Goal: Transaction & Acquisition: Purchase product/service

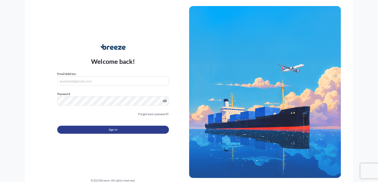
type input "[PERSON_NAME][EMAIL_ADDRESS][DOMAIN_NAME]"
click at [111, 128] on span "Sign In" at bounding box center [113, 129] width 9 height 5
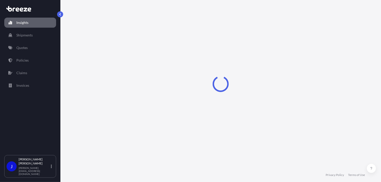
select select "2025"
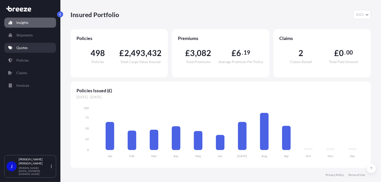
click at [34, 43] on link "Quotes" at bounding box center [30, 48] width 52 height 10
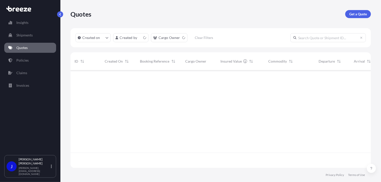
scroll to position [97, 297]
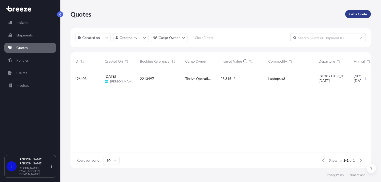
click at [353, 13] on p "Get a Quote" at bounding box center [359, 14] width 18 height 5
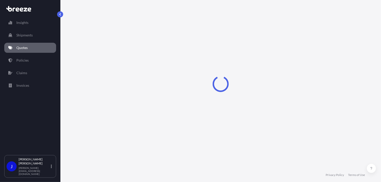
select select "Road"
select select "Sea"
select select "1"
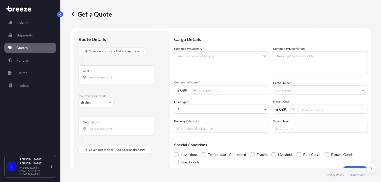
scroll to position [8, 0]
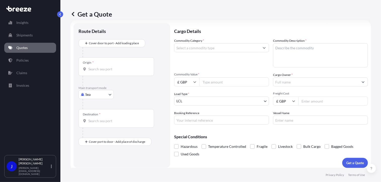
click at [107, 94] on body "Insights Shipments Quotes Policies Claims Invoices J [PERSON_NAME] [PERSON_NAME…" at bounding box center [190, 91] width 381 height 182
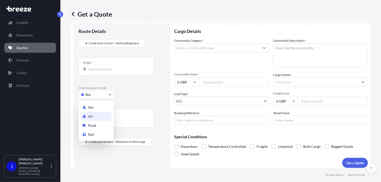
click at [93, 118] on div "Air" at bounding box center [96, 116] width 31 height 9
select select "Air"
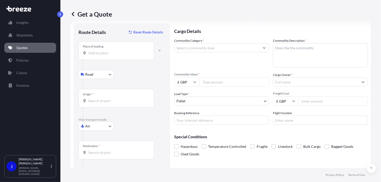
click at [99, 56] on div "Place of loading" at bounding box center [117, 50] width 76 height 19
click at [99, 56] on input "Place of loading" at bounding box center [117, 53] width 59 height 5
drag, startPoint x: 88, startPoint y: 53, endPoint x: 99, endPoint y: 54, distance: 11.1
click at [99, 54] on div "41260" at bounding box center [116, 53] width 67 height 5
click at [99, 54] on input "41260" at bounding box center [117, 53] width 59 height 5
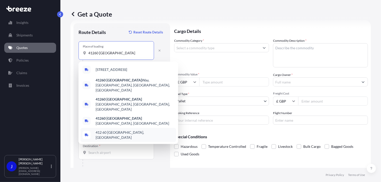
click at [131, 130] on span "412 60 [GEOGRAPHIC_DATA], [GEOGRAPHIC_DATA]" at bounding box center [135, 135] width 79 height 10
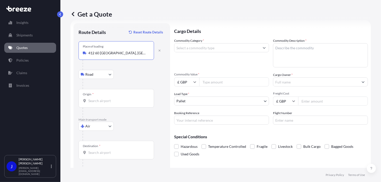
type input "412 60 [GEOGRAPHIC_DATA], [GEOGRAPHIC_DATA]"
click at [109, 103] on input "Origin *" at bounding box center [117, 100] width 59 height 5
click at [111, 106] on div "Origin *" at bounding box center [117, 98] width 76 height 19
click at [111, 104] on input "Origin * Please select an origin" at bounding box center [117, 100] width 59 height 5
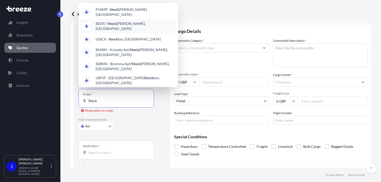
click at [139, 25] on span "SESTO - Stock [PERSON_NAME], [GEOGRAPHIC_DATA]" at bounding box center [135, 26] width 79 height 10
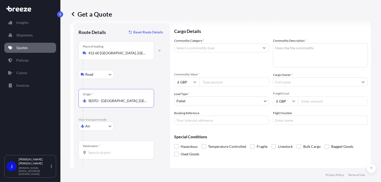
type input "SESTO - [GEOGRAPHIC_DATA], [GEOGRAPHIC_DATA]"
click at [105, 152] on input "Destination *" at bounding box center [117, 152] width 59 height 5
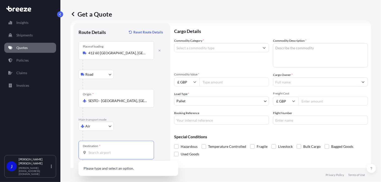
scroll to position [25, 0]
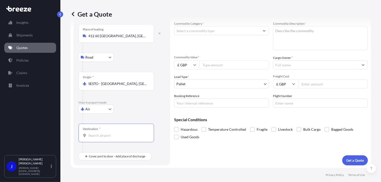
click at [109, 136] on input "Destination *" at bounding box center [117, 135] width 59 height 5
click at [99, 136] on input "Destination * Please select a destination" at bounding box center [117, 135] width 59 height 5
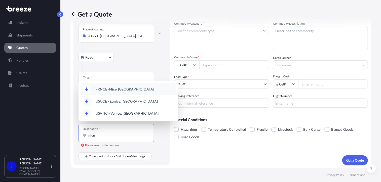
click at [122, 90] on span "FRNCE - [GEOGRAPHIC_DATA] , [GEOGRAPHIC_DATA]" at bounding box center [125, 89] width 58 height 5
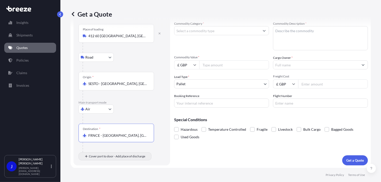
type input "FRNCE - [GEOGRAPHIC_DATA], [GEOGRAPHIC_DATA]"
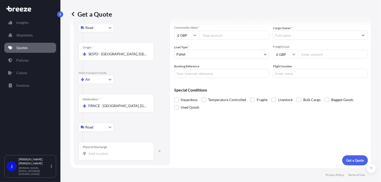
click at [103, 154] on input "Place of Discharge" at bounding box center [117, 153] width 59 height 5
click at [100, 154] on input "monaco" at bounding box center [117, 153] width 59 height 5
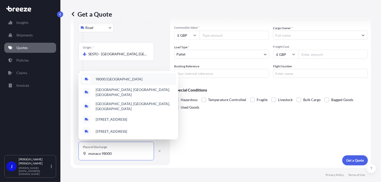
click at [115, 81] on span "98000 [GEOGRAPHIC_DATA]" at bounding box center [119, 79] width 47 height 5
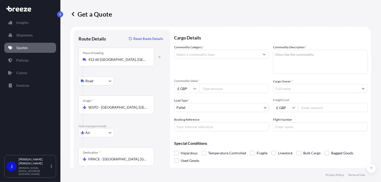
scroll to position [0, 0]
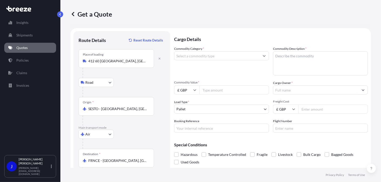
type input "98000 [GEOGRAPHIC_DATA]"
click at [209, 56] on input "Commodity Category *" at bounding box center [217, 55] width 85 height 9
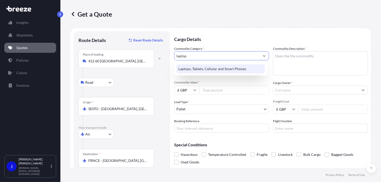
click at [215, 68] on div "Laptops, Tablets, Cellular and Smart Phones" at bounding box center [221, 68] width 89 height 9
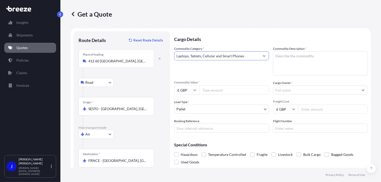
type input "Laptops, Tablets, Cellular and Smart Phones"
click at [286, 58] on textarea "Commodity Description *" at bounding box center [320, 63] width 95 height 24
drag, startPoint x: 273, startPoint y: 58, endPoint x: 260, endPoint y: 59, distance: 12.9
click at [261, 59] on div "Commodity Category * Laptops, Tablets, Cellular and Smart Phones Commodity Desc…" at bounding box center [271, 89] width 194 height 87
type textarea "LAPTOP"
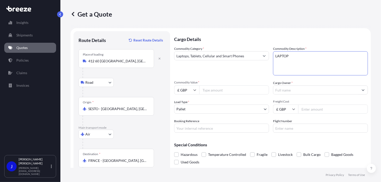
click at [225, 89] on input "Commodity Value *" at bounding box center [234, 90] width 70 height 9
type input "700"
click at [288, 90] on input "Cargo Owner *" at bounding box center [316, 90] width 85 height 9
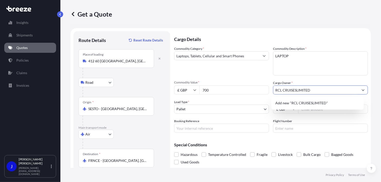
click at [294, 90] on input "RCL CRUISESLIMITED" at bounding box center [316, 90] width 85 height 9
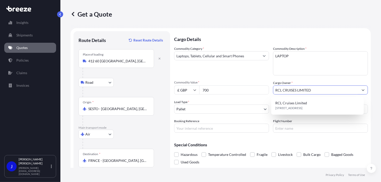
type input "RCL CRUISES LIMITED"
click at [239, 111] on body "0 options available. 1 option available. 0 options available. 1 option availabl…" at bounding box center [190, 91] width 381 height 182
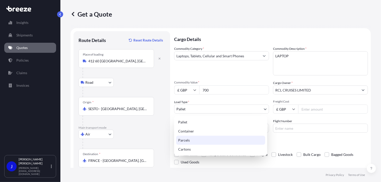
click at [203, 140] on div "Parcels" at bounding box center [220, 140] width 89 height 9
select select "3"
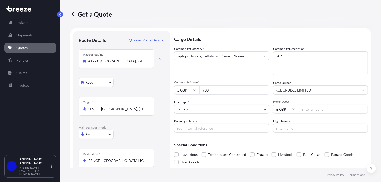
click at [314, 107] on input "Freight Cost" at bounding box center [333, 109] width 70 height 9
click at [314, 112] on input "Freight Cost" at bounding box center [333, 109] width 70 height 9
type input "366.56"
click at [247, 129] on input "Booking Reference" at bounding box center [221, 128] width 95 height 9
click at [192, 127] on input "Booking Reference" at bounding box center [221, 128] width 95 height 9
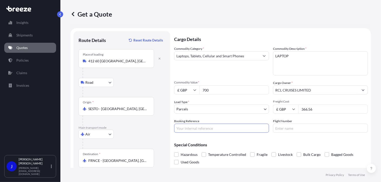
paste input "2217485"
type input "2217485"
click at [266, 139] on div "Special Conditions Hazardous Temperature Controlled Fragile Livestock Bulk Carg…" at bounding box center [271, 151] width 194 height 29
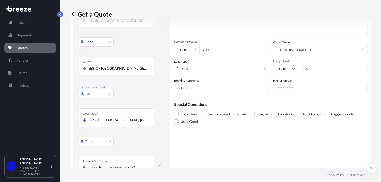
scroll to position [55, 0]
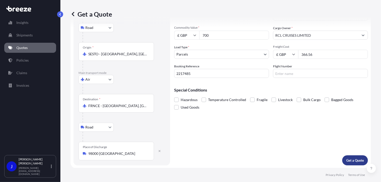
click at [353, 161] on p "Get a Quote" at bounding box center [356, 160] width 18 height 5
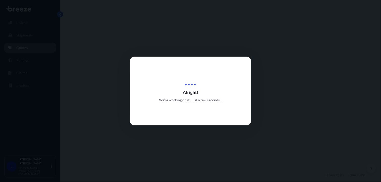
select select "Road"
select select "Air"
select select "Road"
select select "3"
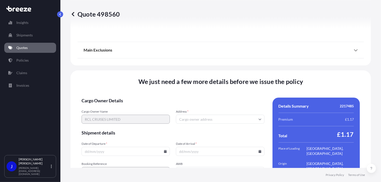
scroll to position [712, 0]
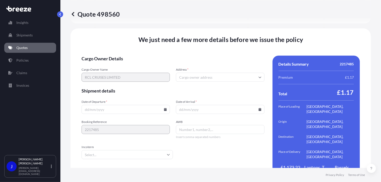
click at [164, 108] on icon at bounding box center [165, 109] width 3 height 3
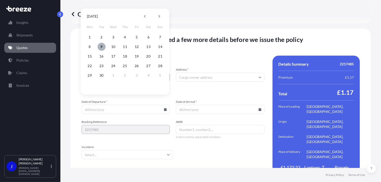
click at [102, 47] on button "9" at bounding box center [101, 47] width 8 height 8
type input "[DATE]"
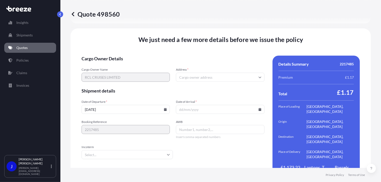
click at [259, 108] on icon at bounding box center [260, 109] width 3 height 3
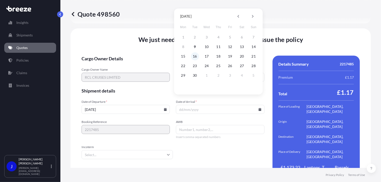
click at [194, 58] on button "16" at bounding box center [195, 56] width 8 height 8
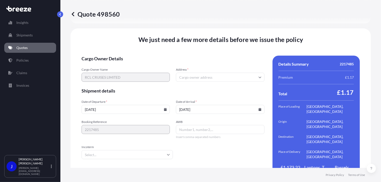
type input "[DATE]"
click at [192, 73] on input "Address *" at bounding box center [220, 77] width 88 height 9
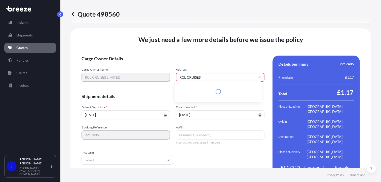
scroll to position [717, 0]
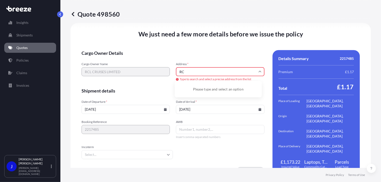
type input "R"
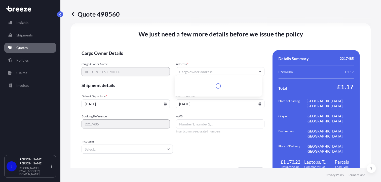
scroll to position [712, 0]
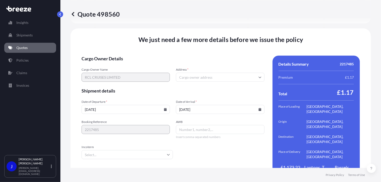
click at [201, 73] on input "Address *" at bounding box center [220, 77] width 88 height 9
paste input "KT13 0XW"
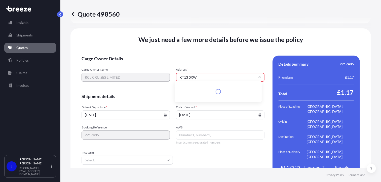
scroll to position [717, 0]
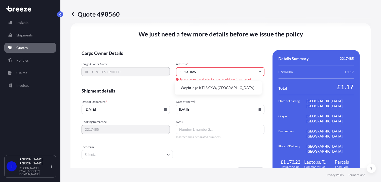
click at [215, 87] on li "Weybridge KT13 0XW, [GEOGRAPHIC_DATA]" at bounding box center [218, 88] width 83 height 10
type input "Weybridge KT13 0XW, [GEOGRAPHIC_DATA]"
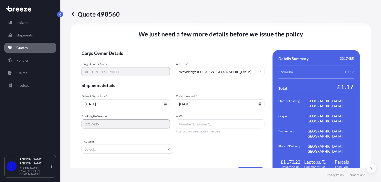
scroll to position [712, 0]
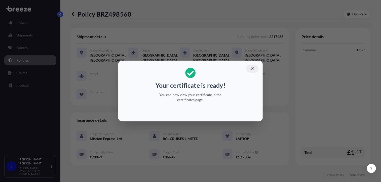
click at [254, 69] on icon "button" at bounding box center [252, 68] width 5 height 5
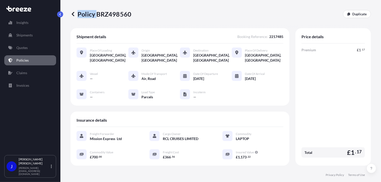
drag, startPoint x: 97, startPoint y: 14, endPoint x: 133, endPoint y: 14, distance: 36.0
click at [133, 14] on div "Policy BRZ498560 Duplicate" at bounding box center [221, 14] width 301 height 8
drag, startPoint x: 133, startPoint y: 14, endPoint x: 105, endPoint y: 22, distance: 29.2
click at [116, 24] on div "Policy BRZ498560 Duplicate" at bounding box center [221, 14] width 301 height 28
drag, startPoint x: 97, startPoint y: 16, endPoint x: 129, endPoint y: 15, distance: 32.3
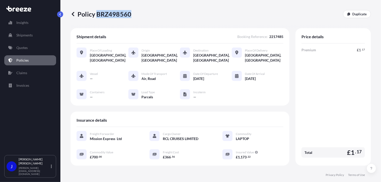
click at [129, 15] on p "Policy BRZ498560" at bounding box center [101, 14] width 61 height 8
drag, startPoint x: 129, startPoint y: 15, endPoint x: 127, endPoint y: 14, distance: 2.5
copy p "BRZ498560"
